Goal: Book appointment/travel/reservation

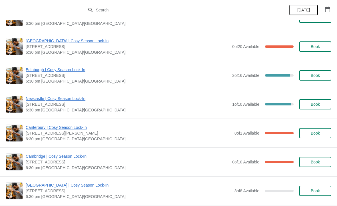
scroll to position [527, 0]
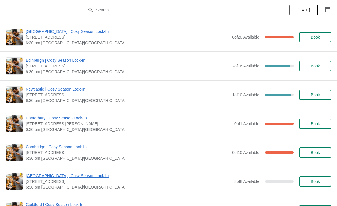
click at [323, 152] on span "Book" at bounding box center [316, 152] width 22 height 5
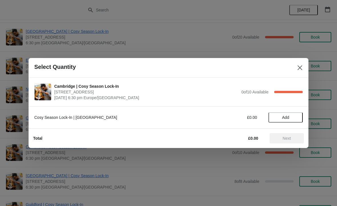
click at [283, 116] on span "Add" at bounding box center [285, 117] width 7 height 5
click at [290, 136] on span "Next" at bounding box center [287, 138] width 8 height 5
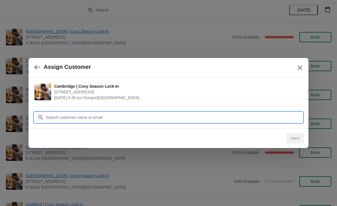
click at [106, 117] on input "Customer" at bounding box center [174, 117] width 257 height 10
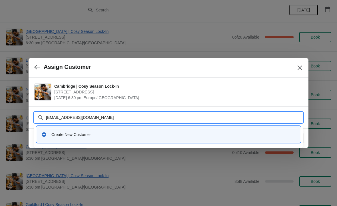
type input "[EMAIL_ADDRESS][DOMAIN_NAME]"
click at [205, 135] on div "Create New Customer" at bounding box center [173, 135] width 245 height 6
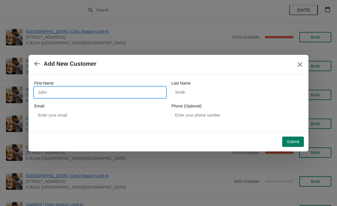
click at [99, 94] on input "First Name" at bounding box center [99, 92] width 131 height 10
type input "[PERSON_NAME]"
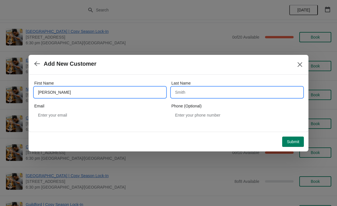
click at [227, 91] on input "Last Name" at bounding box center [236, 92] width 131 height 10
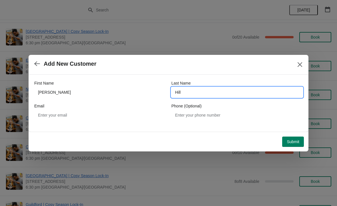
type input "Hill"
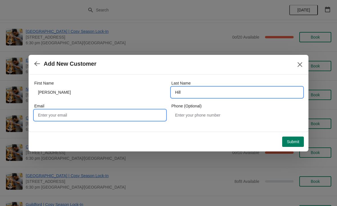
click at [108, 113] on input "Email" at bounding box center [99, 115] width 131 height 10
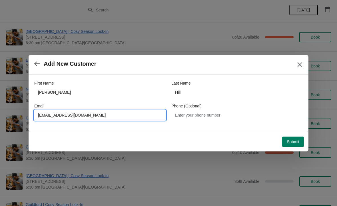
type input "[EMAIL_ADDRESS][DOMAIN_NAME]"
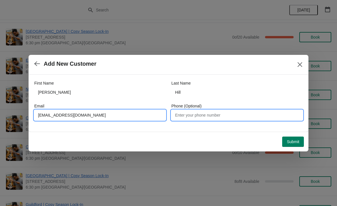
click at [240, 113] on input "Phone (Optional)" at bounding box center [236, 115] width 131 height 10
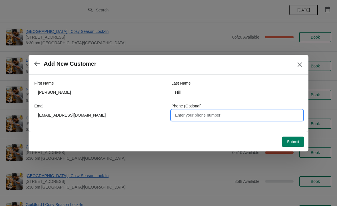
click at [292, 144] on span "Submit" at bounding box center [293, 141] width 13 height 5
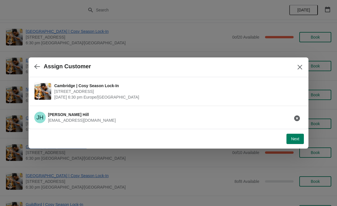
click at [291, 140] on span "Next" at bounding box center [295, 139] width 8 height 5
select select "No"
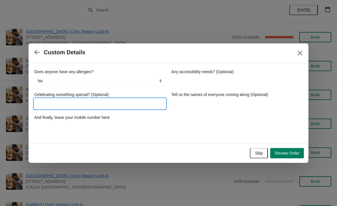
click at [144, 107] on input "Celebrating something special? (Optional)" at bounding box center [99, 104] width 131 height 10
type input "No"
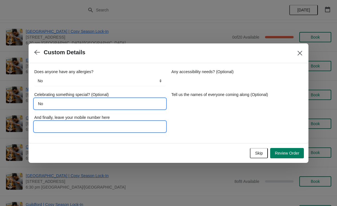
click at [120, 127] on input "And finally, leave your mobile number here" at bounding box center [99, 126] width 131 height 10
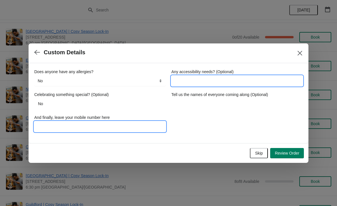
click at [268, 78] on input "Any accessibility needs? (Optional)" at bounding box center [236, 81] width 131 height 10
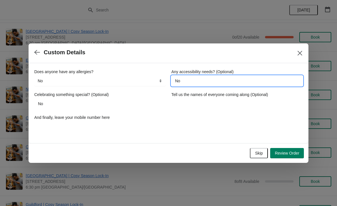
type input "No"
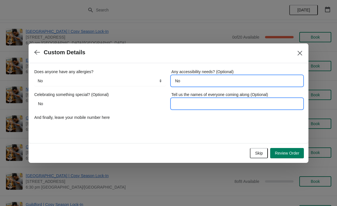
click at [220, 105] on input "Tell us the names of everyone coming along (Optional)" at bounding box center [236, 104] width 131 height 10
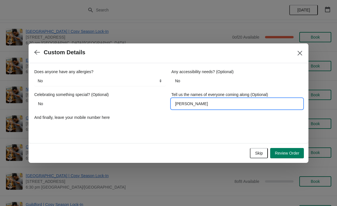
type input "[PERSON_NAME]"
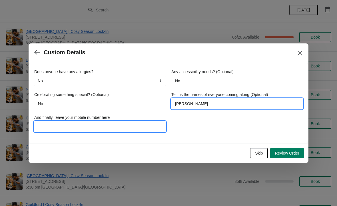
click at [133, 127] on input "And finally, leave your mobile number here" at bounding box center [99, 126] width 131 height 10
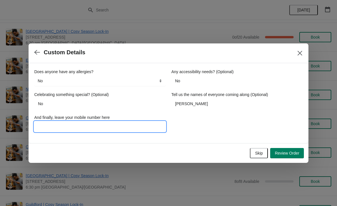
click at [288, 155] on span "Review Order" at bounding box center [287, 153] width 25 height 5
